Goal: Information Seeking & Learning: Check status

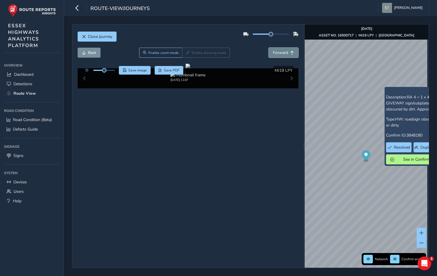
click at [285, 52] on span "Forward" at bounding box center [280, 52] width 15 height 5
click at [281, 52] on span "Forward" at bounding box center [280, 52] width 15 height 5
drag, startPoint x: 207, startPoint y: 125, endPoint x: 188, endPoint y: 124, distance: 19.5
click at [188, 68] on div at bounding box center [188, 66] width 5 height 5
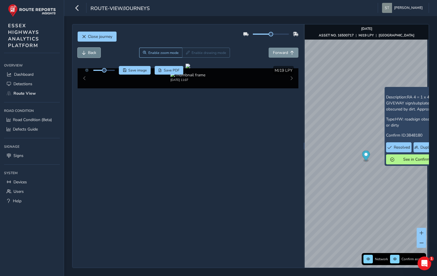
click at [92, 54] on span "Back" at bounding box center [92, 52] width 8 height 5
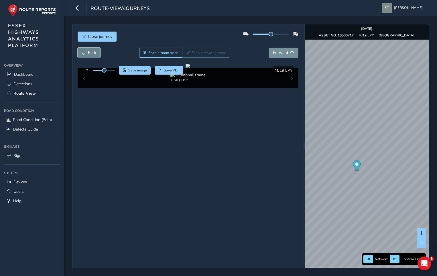
click at [89, 55] on span "Back" at bounding box center [92, 52] width 8 height 5
click at [286, 49] on button "Forward" at bounding box center [284, 53] width 30 height 10
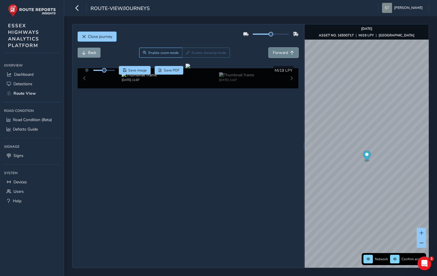
click at [286, 49] on button "Forward" at bounding box center [284, 53] width 30 height 10
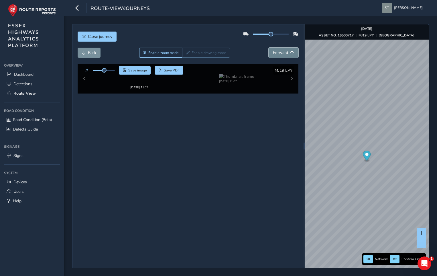
click at [286, 49] on button "Forward" at bounding box center [284, 53] width 30 height 10
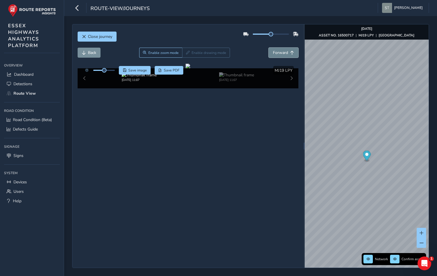
click at [286, 49] on button "Forward" at bounding box center [284, 53] width 30 height 10
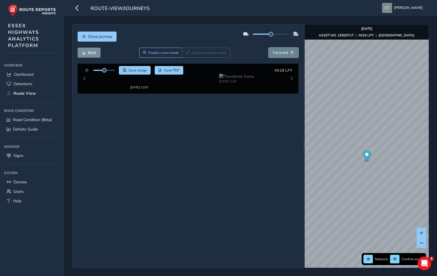
click at [286, 49] on button "Forward" at bounding box center [284, 53] width 30 height 10
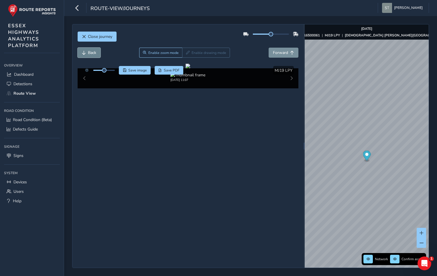
click at [89, 54] on span "Back" at bounding box center [92, 52] width 8 height 5
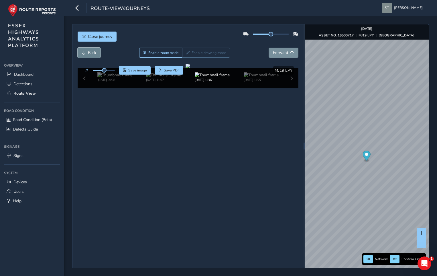
click at [89, 54] on span "Back" at bounding box center [92, 52] width 8 height 5
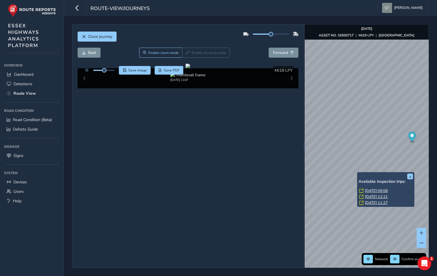
click at [358, 173] on div "x Available inspection trips: [DATE] 09:08 [DATE] 12:21 [DATE] 11:27" at bounding box center [386, 189] width 57 height 35
click at [375, 189] on link "[DATE] 09:08" at bounding box center [376, 190] width 23 height 5
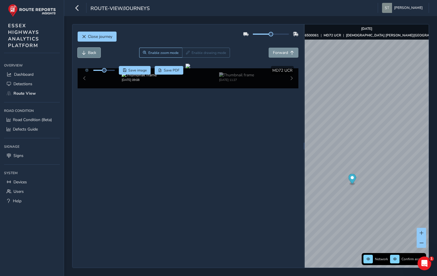
click at [87, 54] on button "Back" at bounding box center [89, 53] width 23 height 10
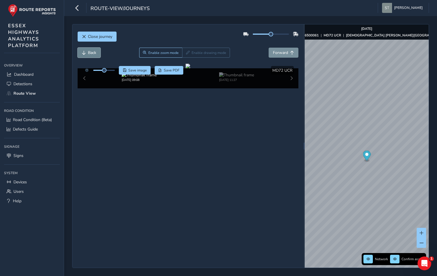
click at [89, 57] on button "Back" at bounding box center [89, 53] width 23 height 10
